Goal: Task Accomplishment & Management: Use online tool/utility

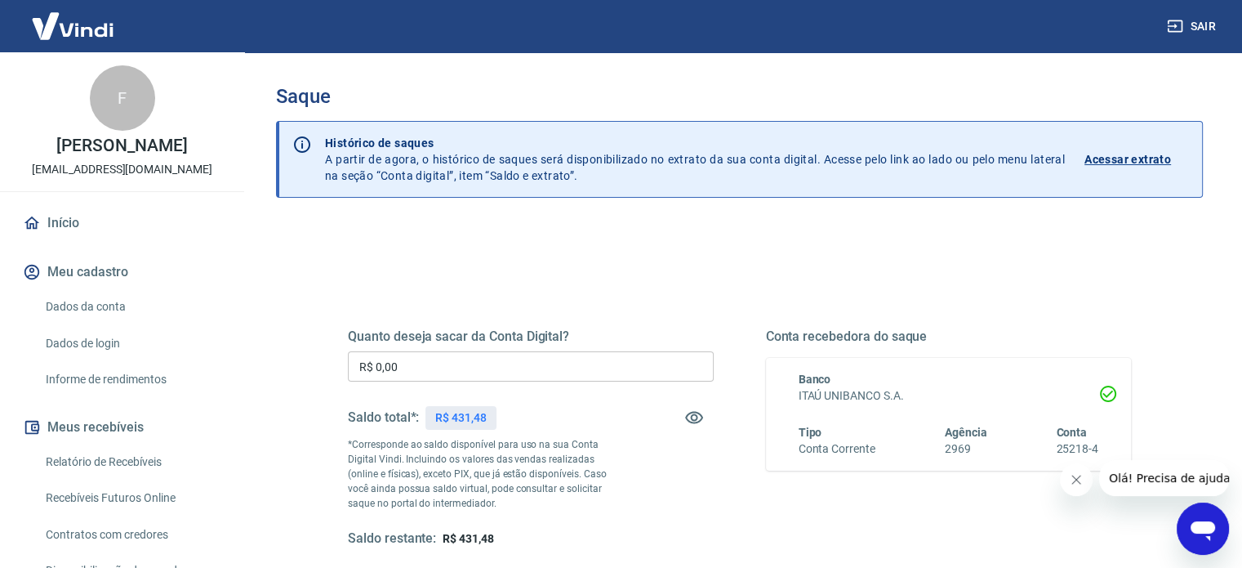
click at [1072, 478] on icon "Fechar mensagem da empresa" at bounding box center [1076, 479] width 13 height 13
click at [425, 357] on input "R$ 0,00" at bounding box center [531, 366] width 366 height 30
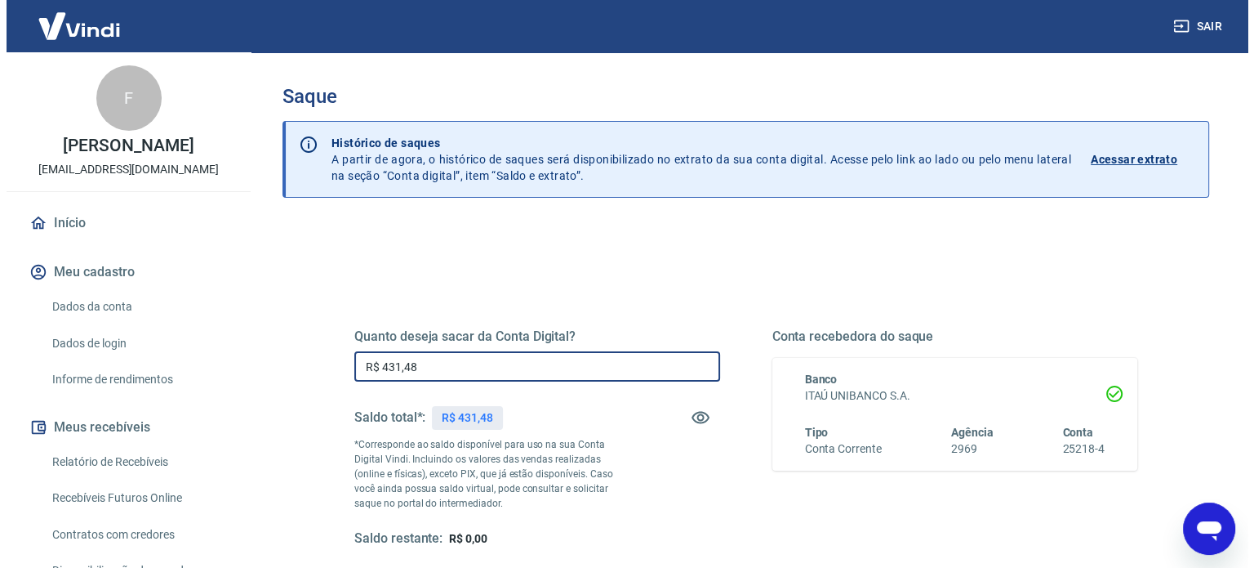
scroll to position [185, 0]
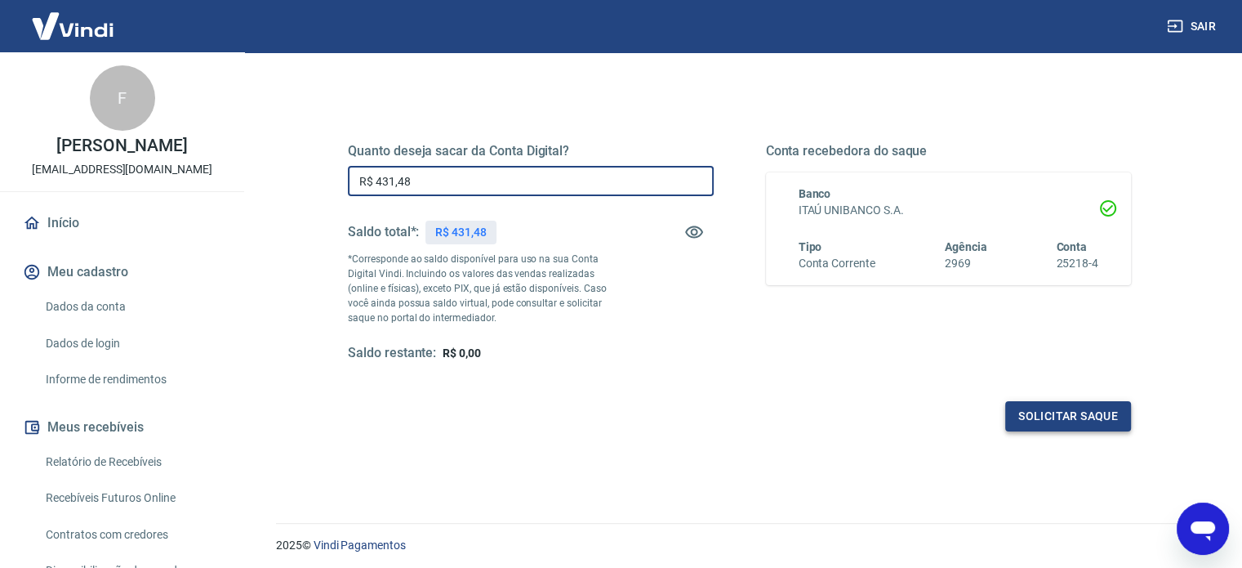
type input "R$ 431,48"
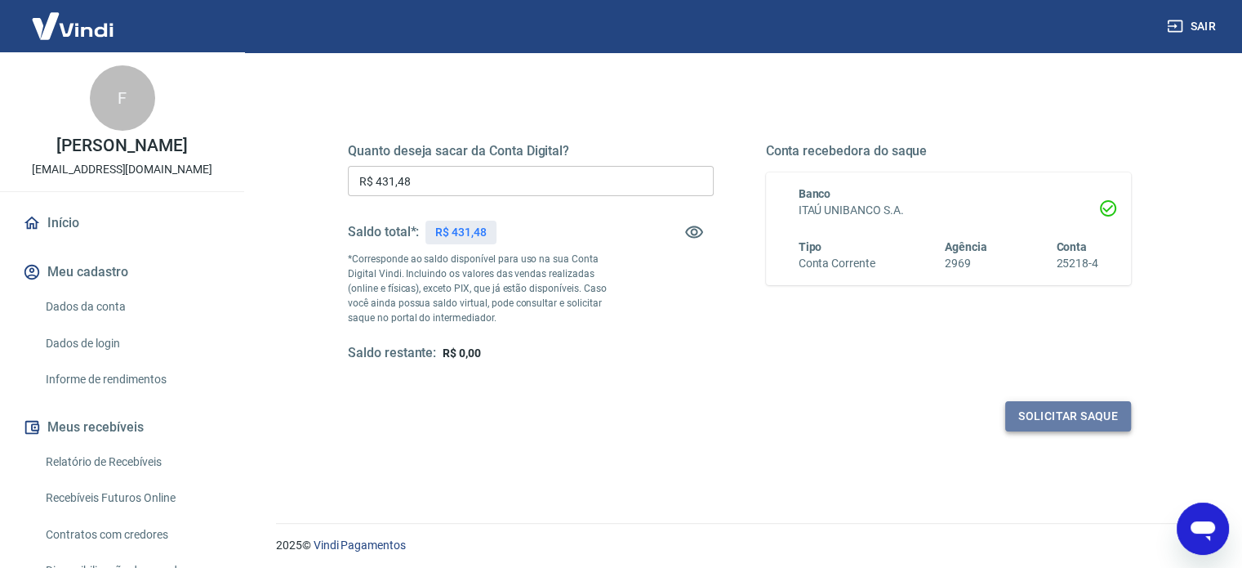
click at [1038, 416] on button "Solicitar saque" at bounding box center [1068, 416] width 126 height 30
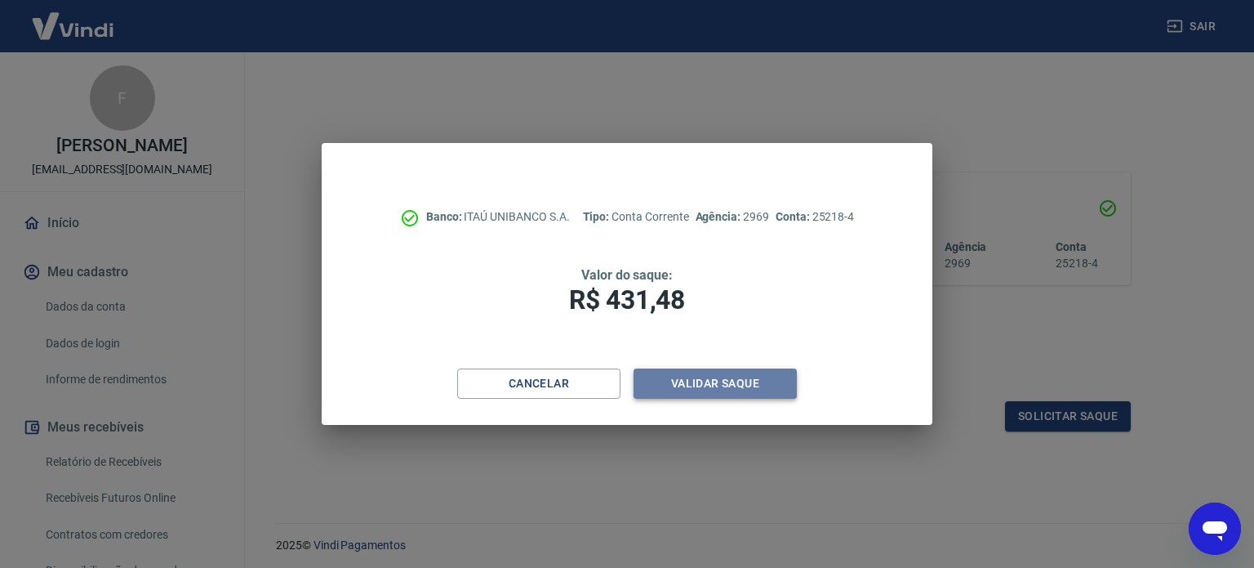
click at [728, 389] on button "Validar saque" at bounding box center [715, 383] width 163 height 30
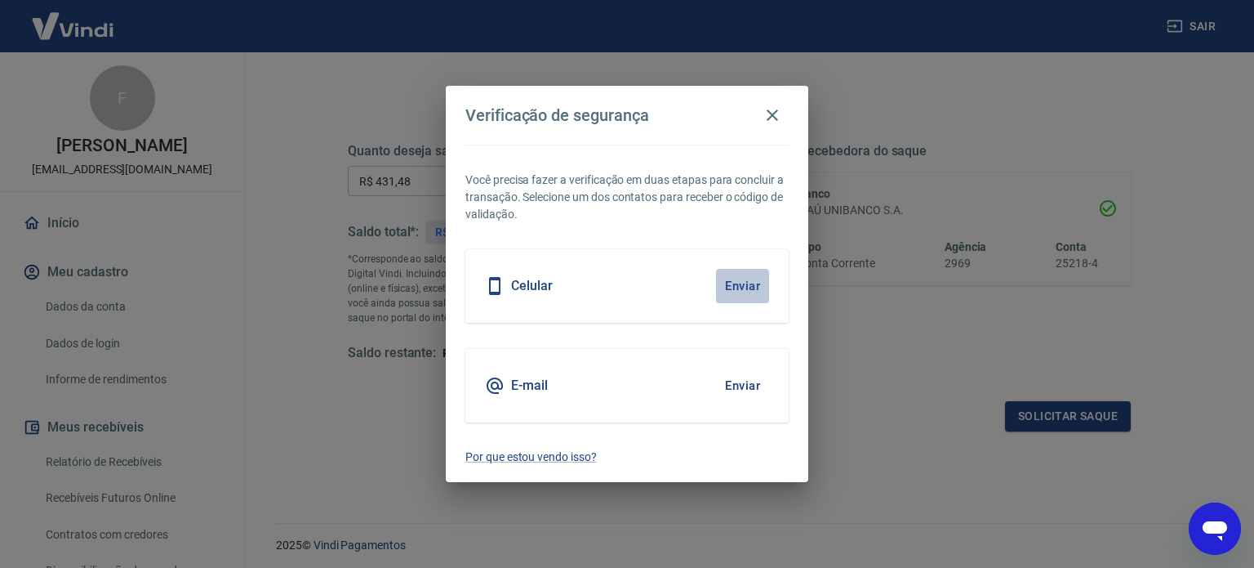
click at [742, 283] on button "Enviar" at bounding box center [742, 286] width 53 height 34
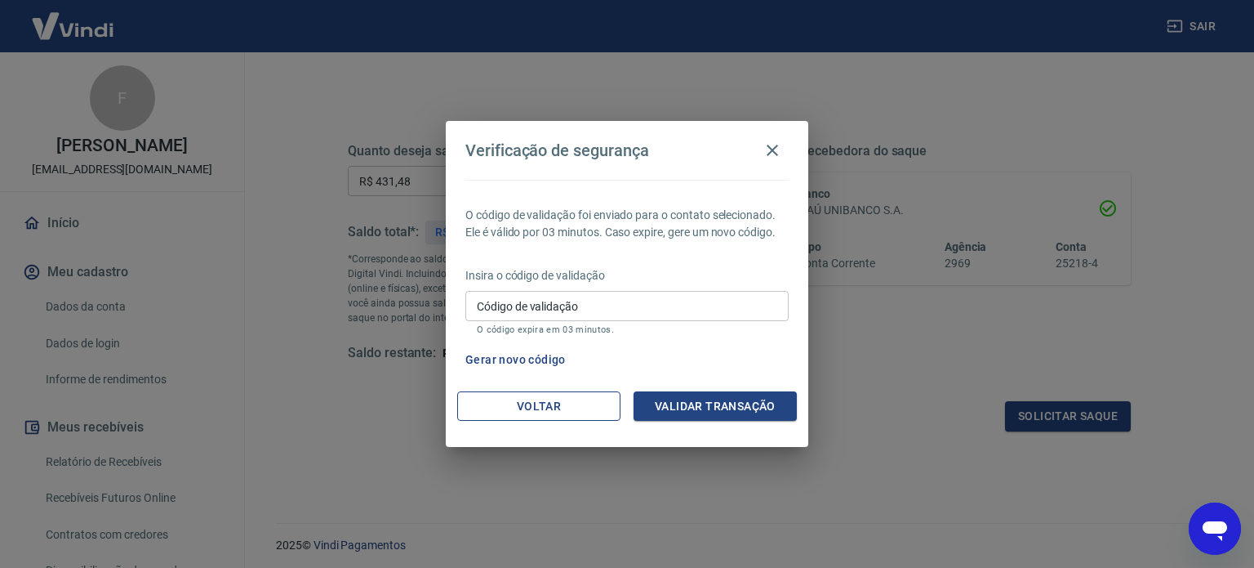
click at [550, 403] on button "Voltar" at bounding box center [538, 406] width 163 height 30
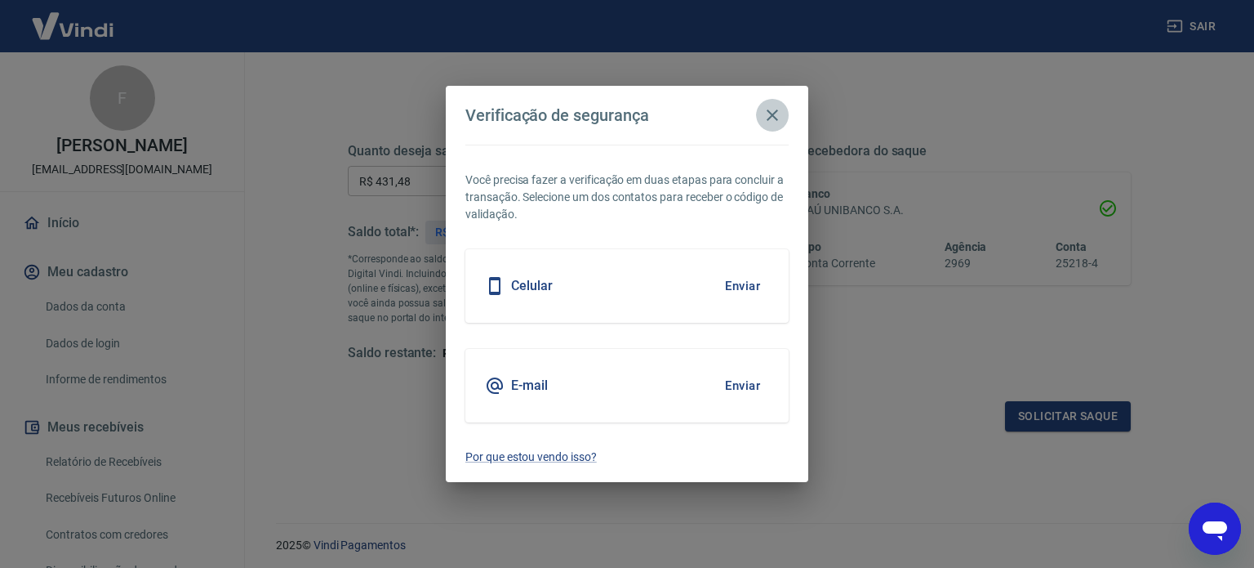
click at [764, 119] on icon "button" at bounding box center [773, 115] width 20 height 20
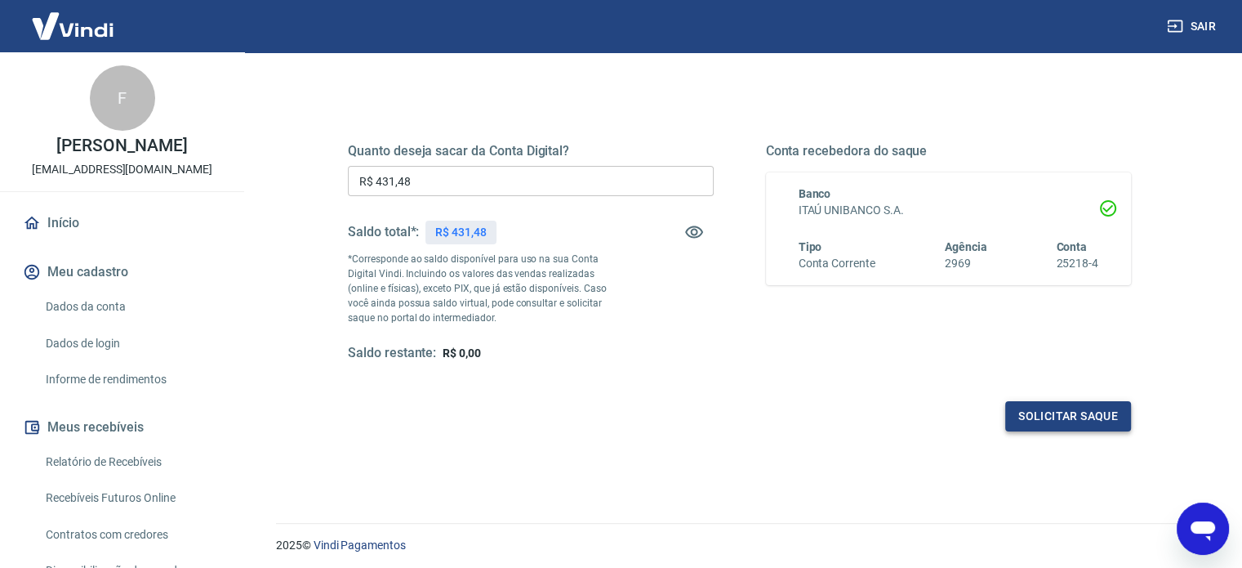
click at [1078, 414] on button "Solicitar saque" at bounding box center [1068, 416] width 126 height 30
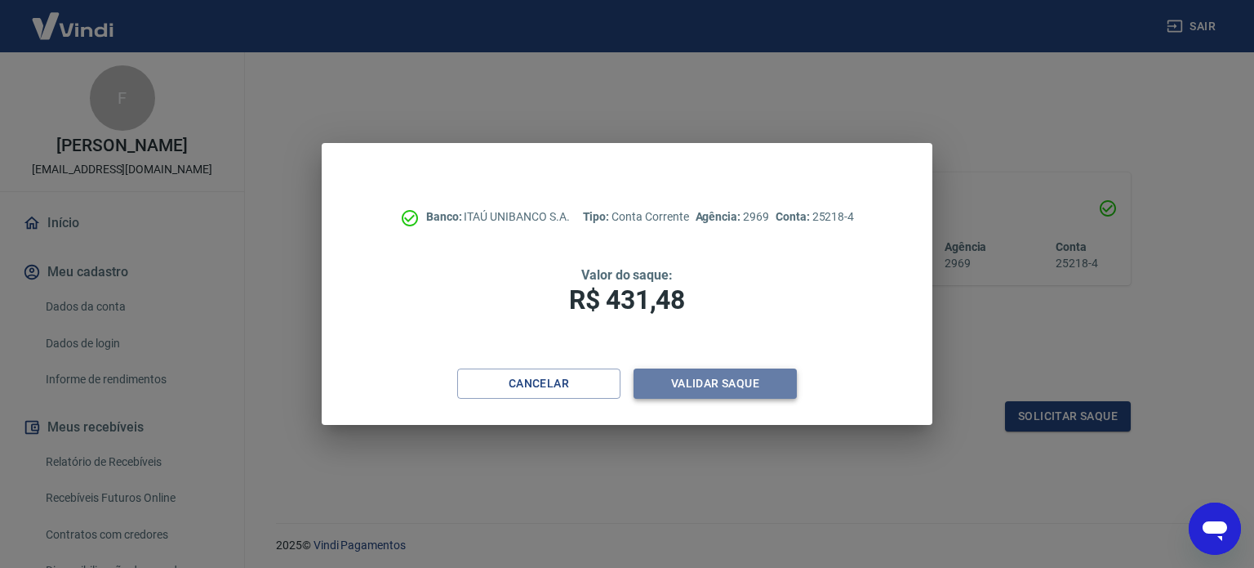
click at [688, 393] on button "Validar saque" at bounding box center [715, 383] width 163 height 30
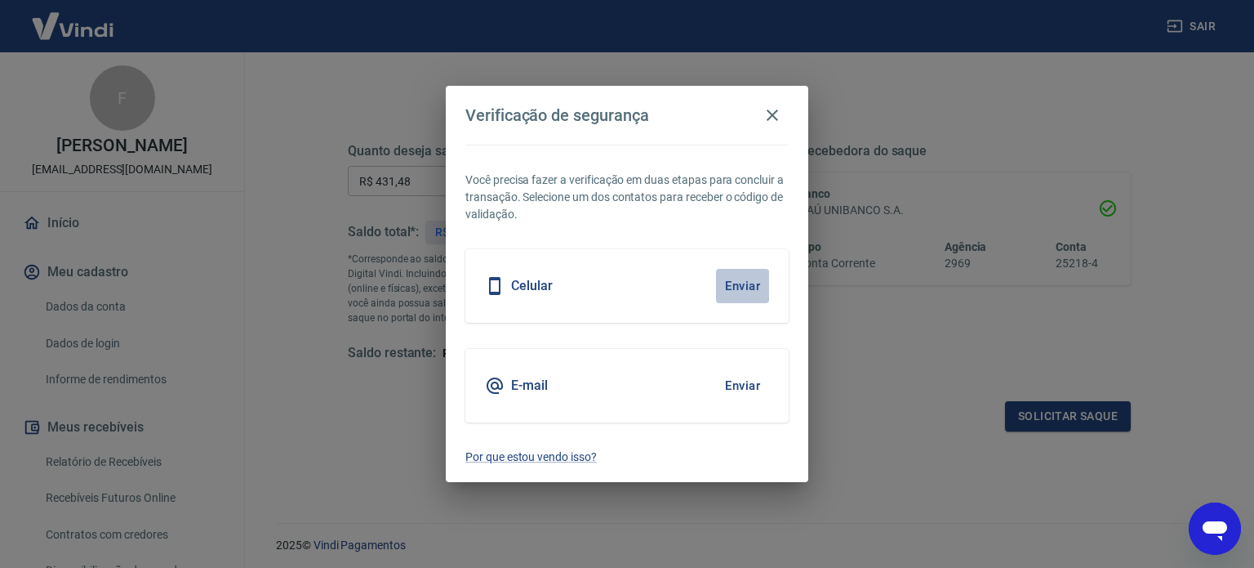
click at [723, 278] on button "Enviar" at bounding box center [742, 286] width 53 height 34
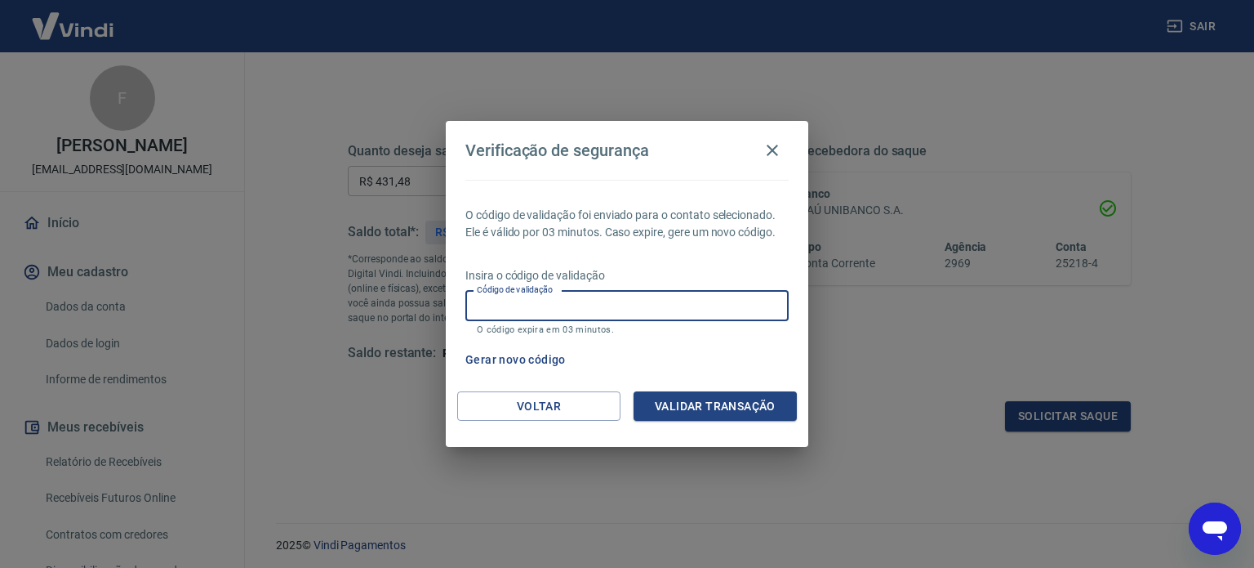
click at [612, 314] on input "Código de validação" at bounding box center [626, 306] width 323 height 30
